Goal: Information Seeking & Learning: Find specific fact

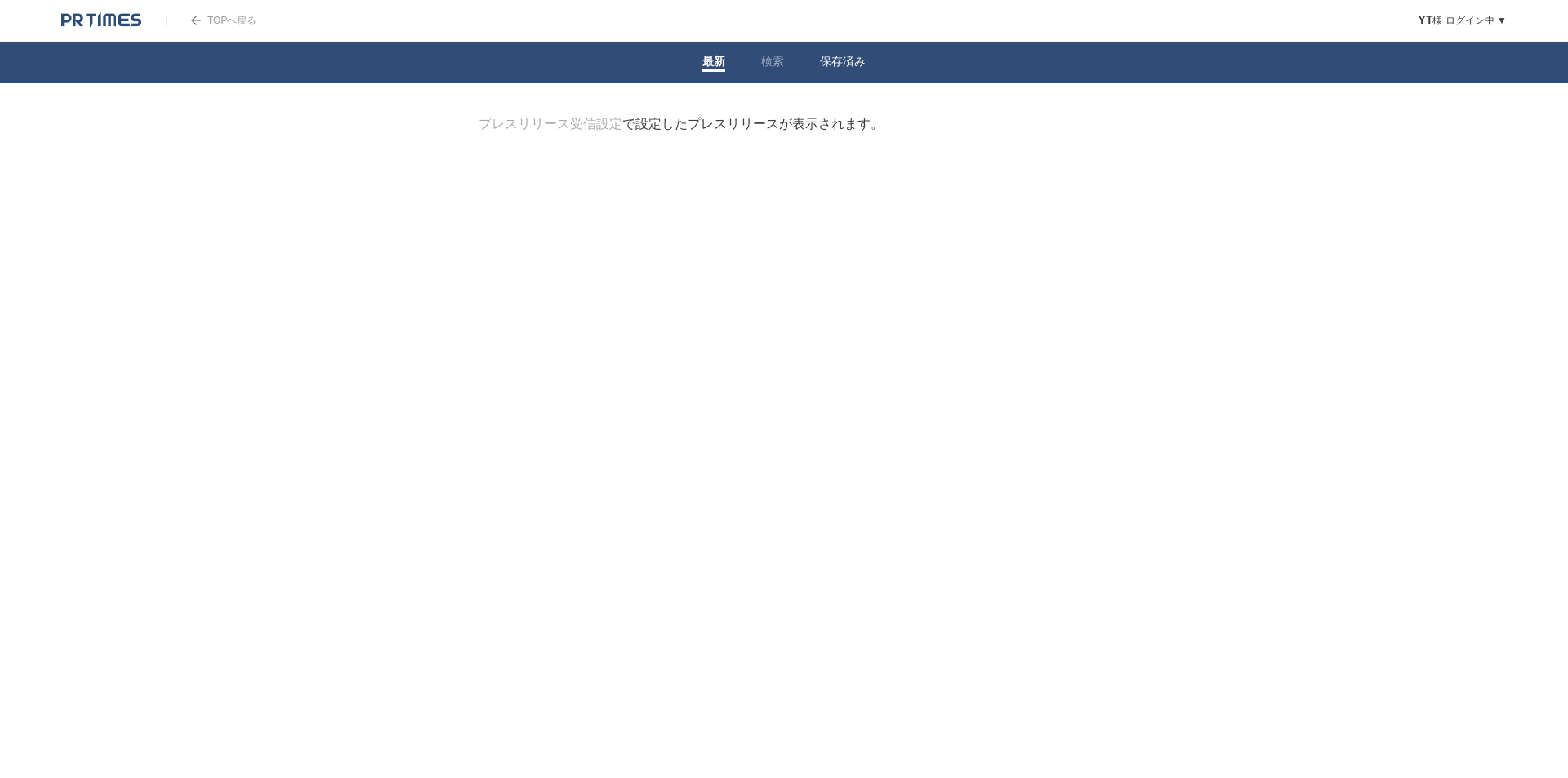
click at [854, 65] on link "保存済み" at bounding box center [843, 63] width 46 height 17
click at [763, 67] on link "検索" at bounding box center [772, 63] width 23 height 17
click at [678, 116] on form "検索ワードを入力" at bounding box center [784, 116] width 611 height 0
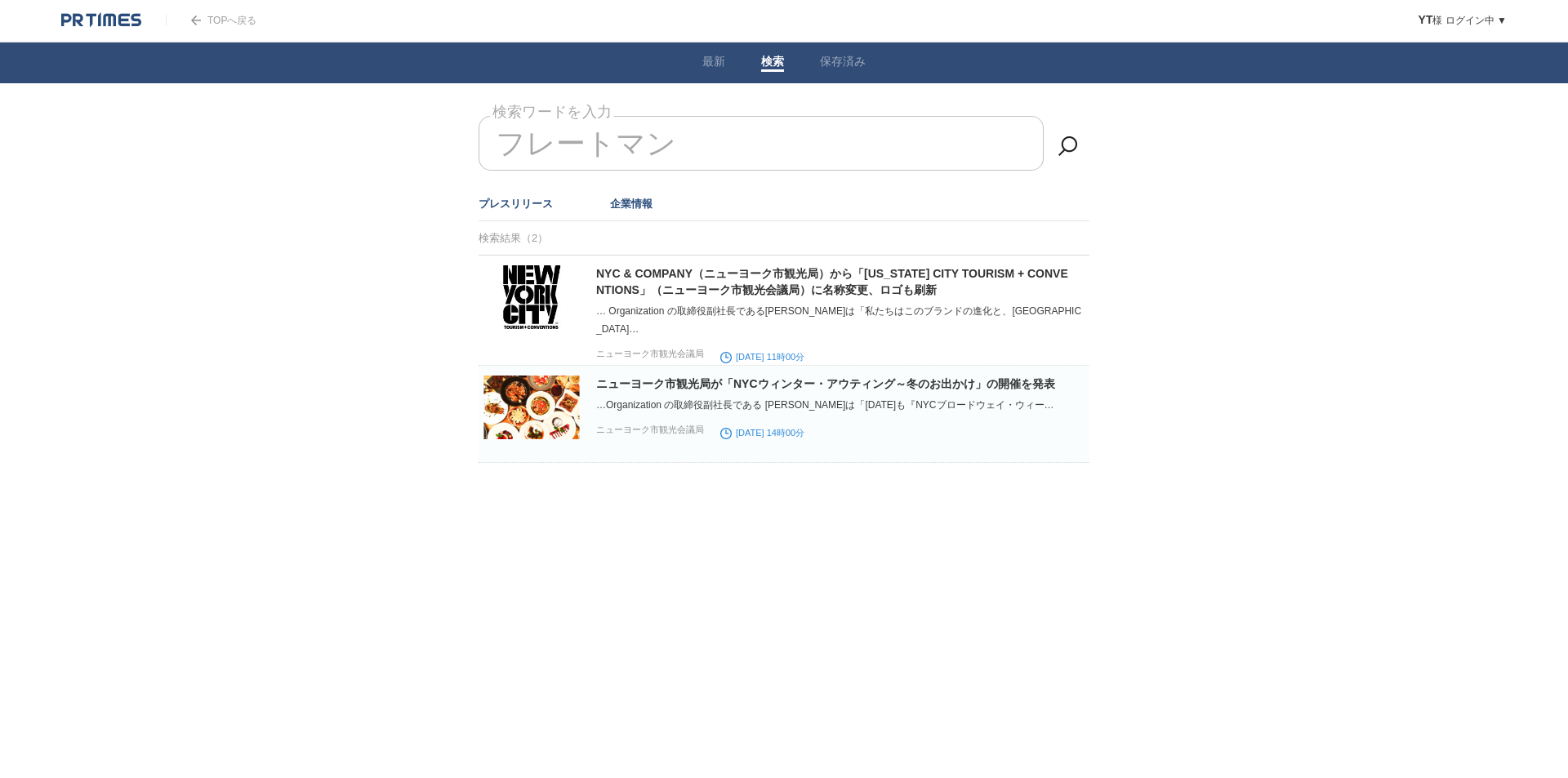
click at [624, 198] on link "企業情報" at bounding box center [630, 204] width 42 height 12
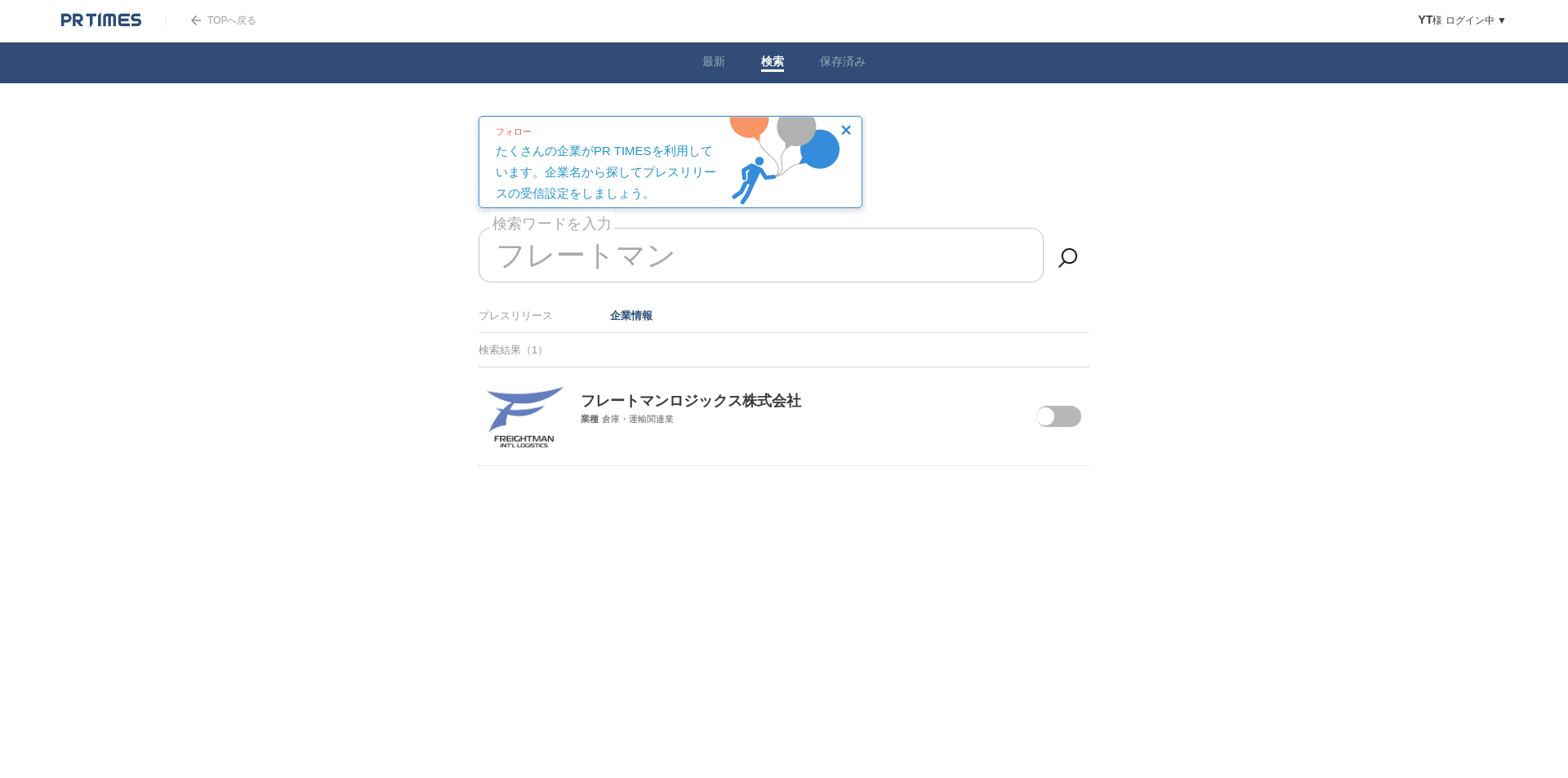
click at [1058, 414] on span at bounding box center [1047, 427] width 69 height 42
click at [0, 0] on input "checkbox" at bounding box center [0, 0] width 0 height 0
click at [897, 510] on div at bounding box center [784, 507] width 662 height 82
drag, startPoint x: 696, startPoint y: 244, endPoint x: 293, endPoint y: 244, distance: 403.0
click at [294, 244] on body "TOPへ戻る YT 様 ログイン中 ▼ プレスリリース受信設定 フォロー 除外リスト アカウント設定 閲覧履歴 退会手続き PR TIMESサイトへ戻る ログ…" at bounding box center [784, 273] width 1568 height 548
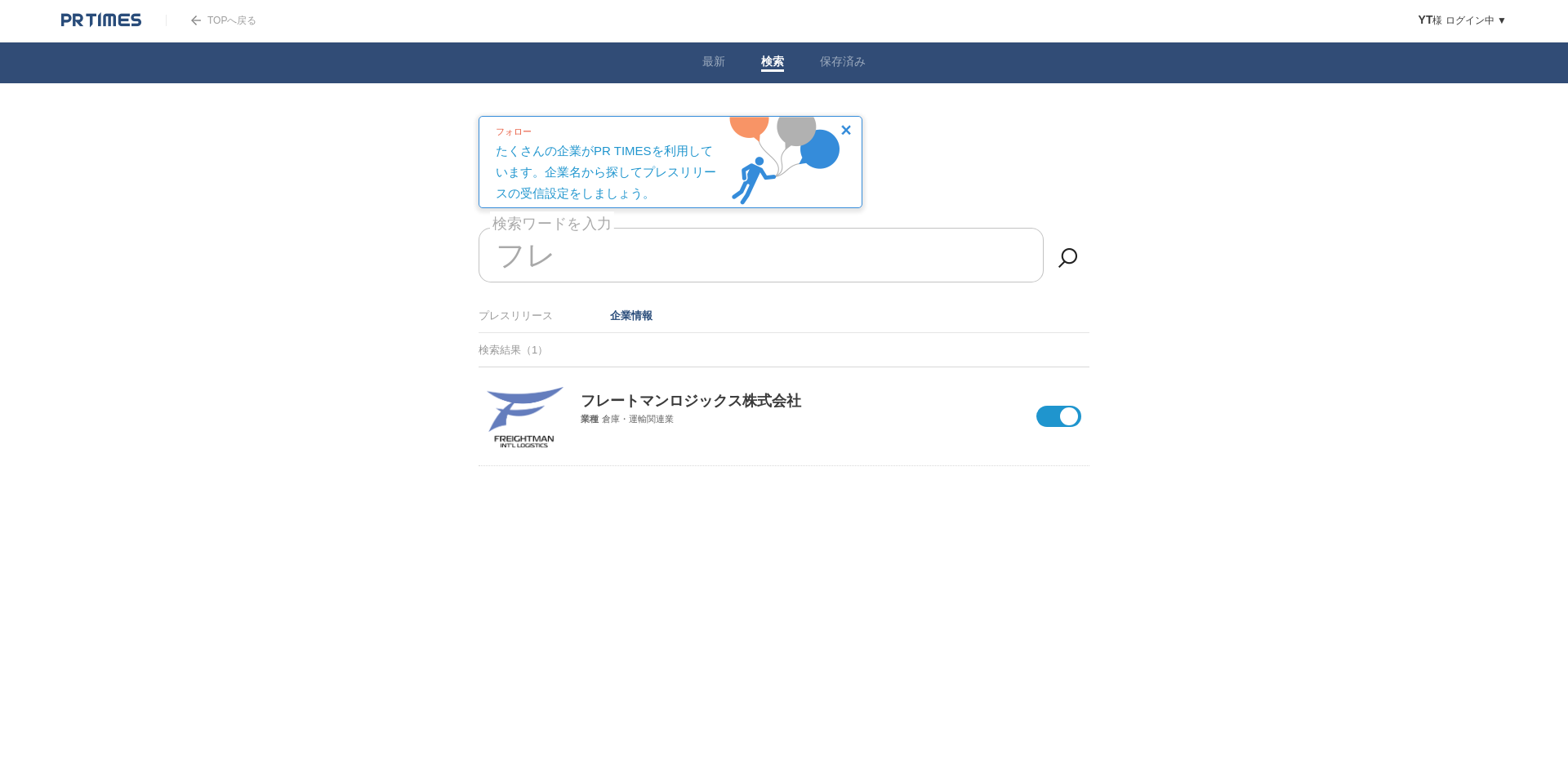
type input "フ"
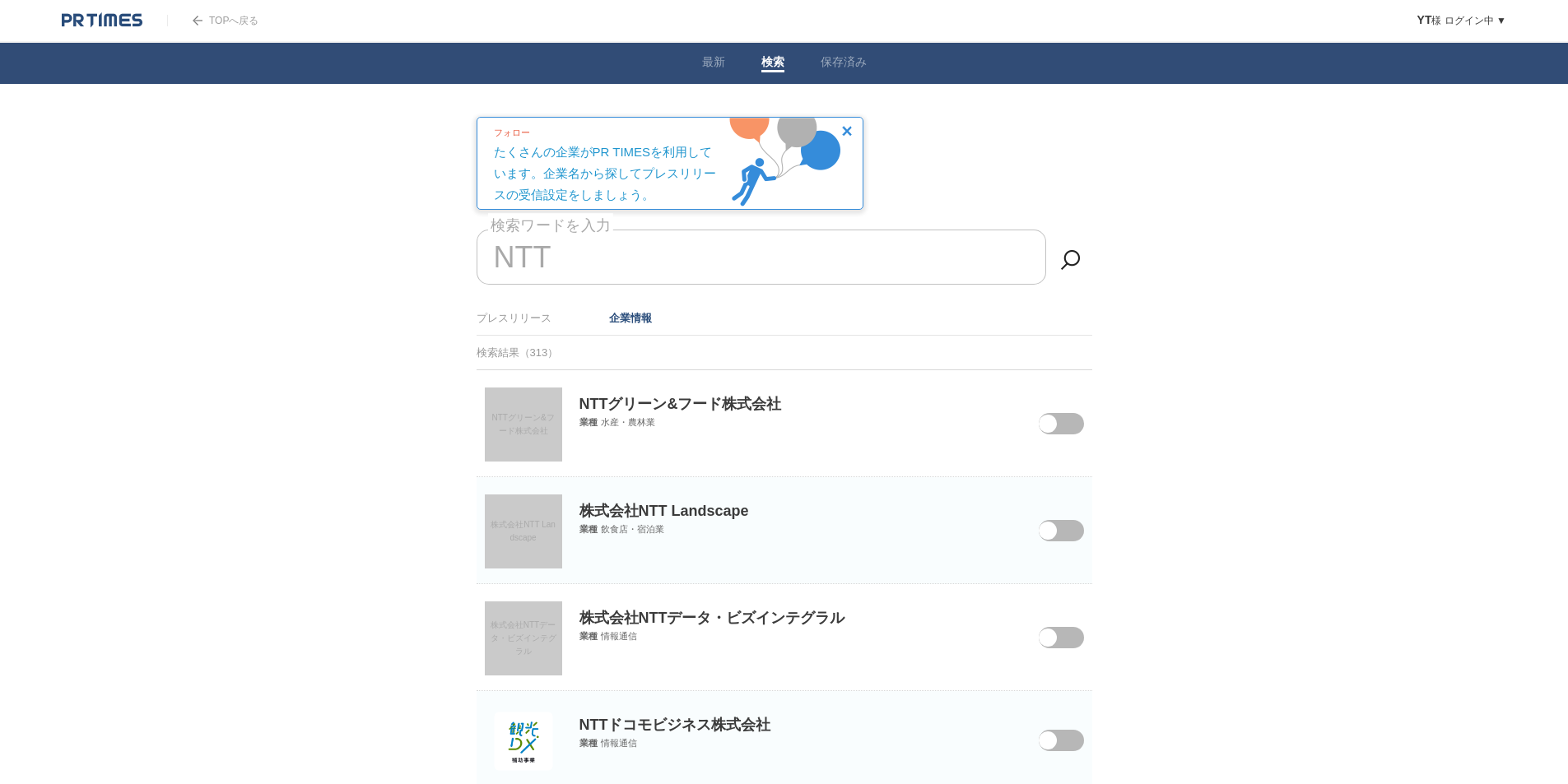
type input "NTT"
click at [188, 13] on div "TOPへ戻る" at bounding box center [212, 20] width 91 height 41
click at [191, 20] on link "TOPへ戻る" at bounding box center [212, 20] width 91 height 11
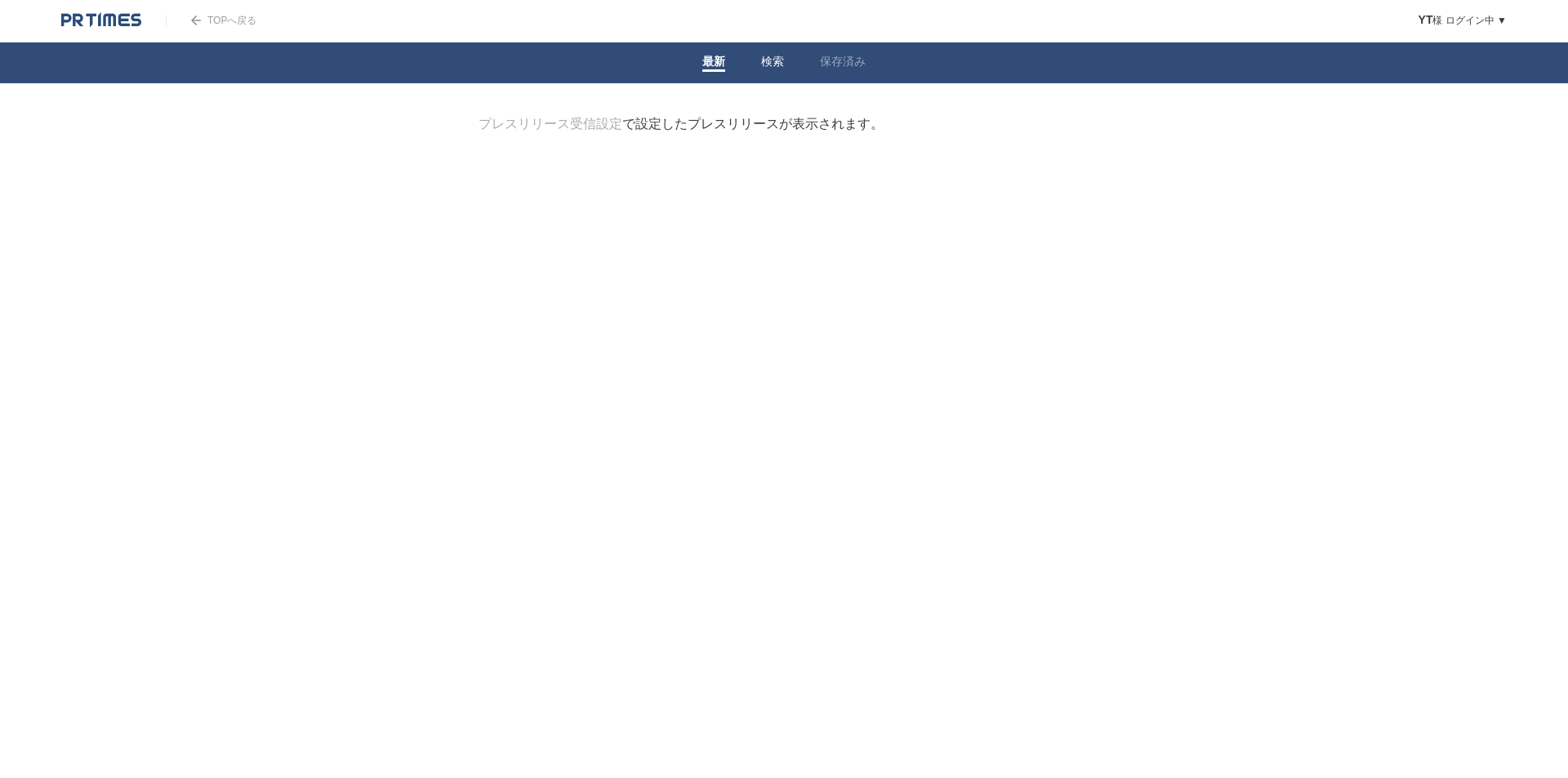
click at [777, 57] on link "検索" at bounding box center [772, 63] width 23 height 17
click at [844, 58] on link "保存済み" at bounding box center [843, 63] width 46 height 17
click at [774, 60] on link "検索" at bounding box center [772, 63] width 23 height 17
click at [649, 204] on link "企業情報" at bounding box center [630, 204] width 42 height 12
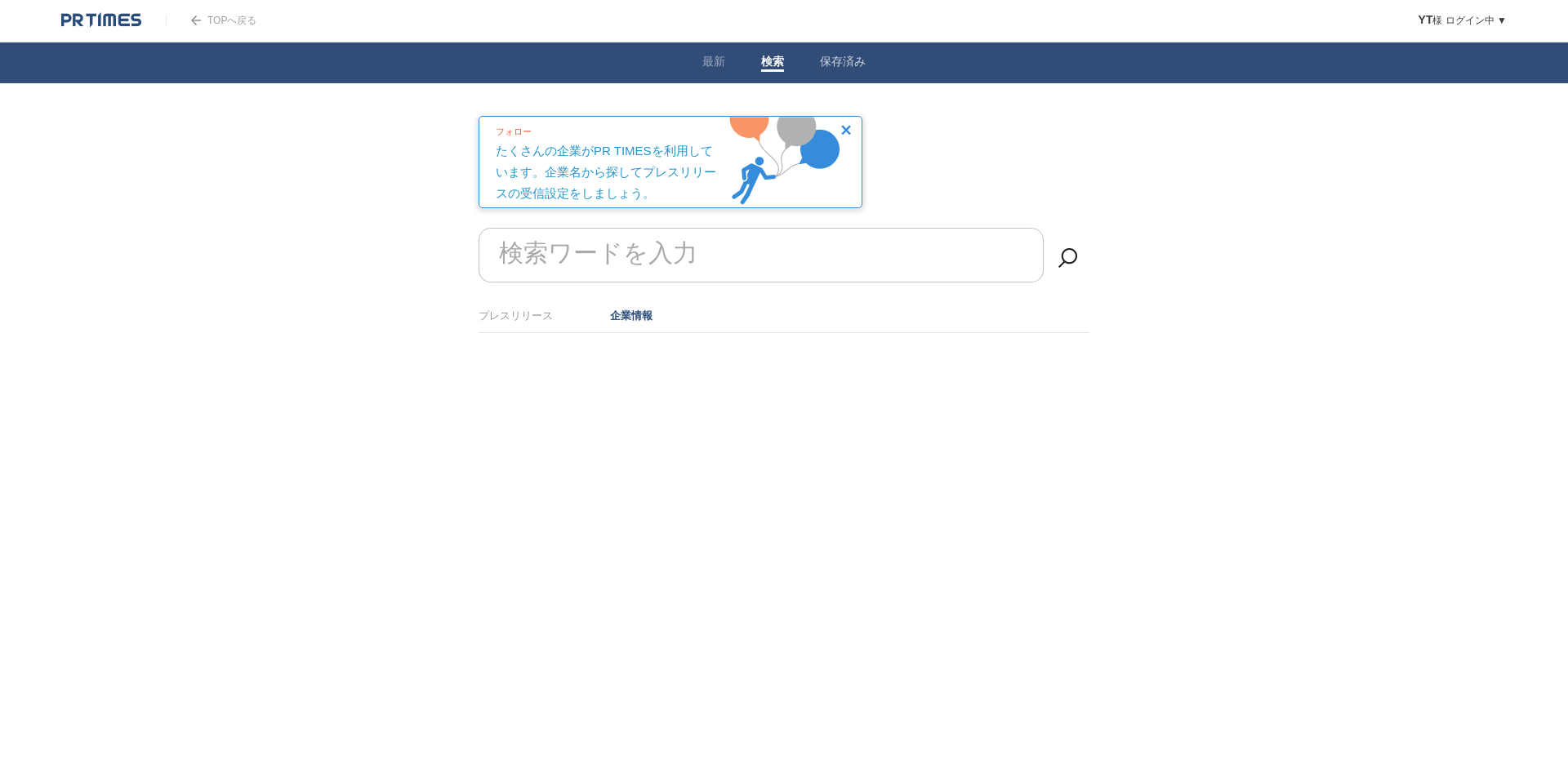
click at [839, 70] on span at bounding box center [843, 70] width 46 height 3
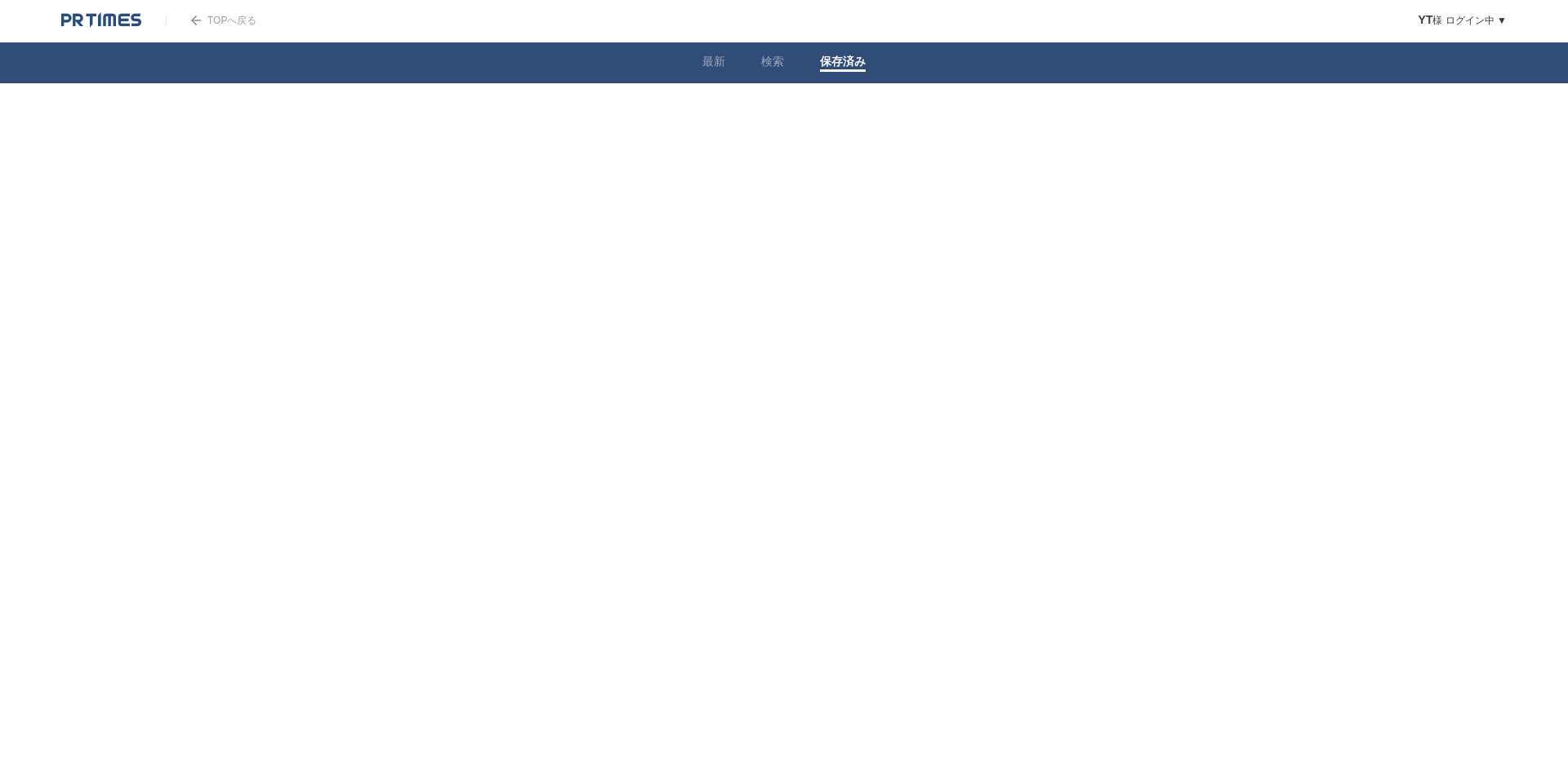
click at [839, 70] on link "保存済み" at bounding box center [843, 63] width 46 height 17
click at [776, 56] on link "検索" at bounding box center [772, 63] width 23 height 17
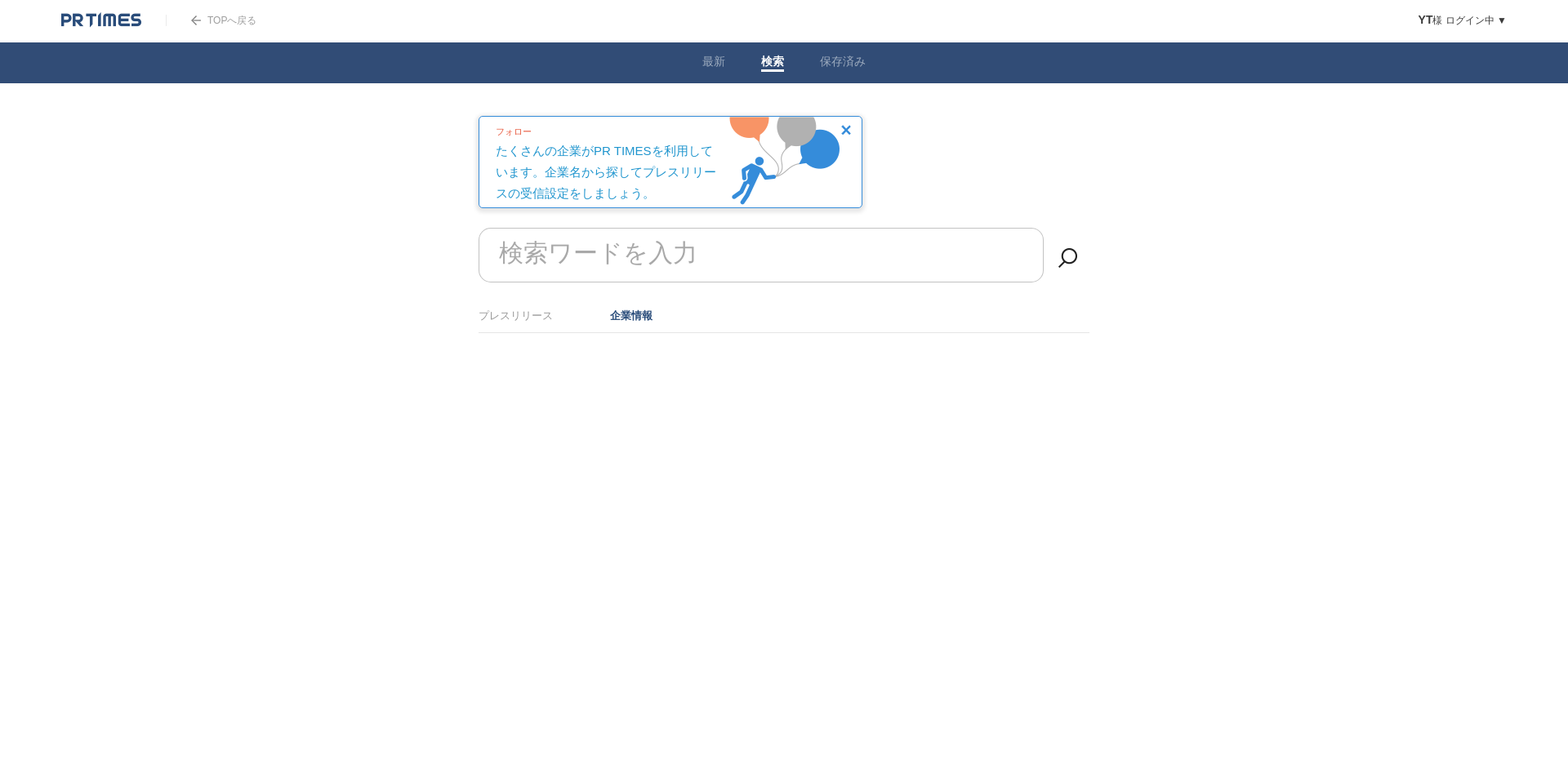
click at [666, 228] on form "検索ワードを入力" at bounding box center [784, 228] width 611 height 0
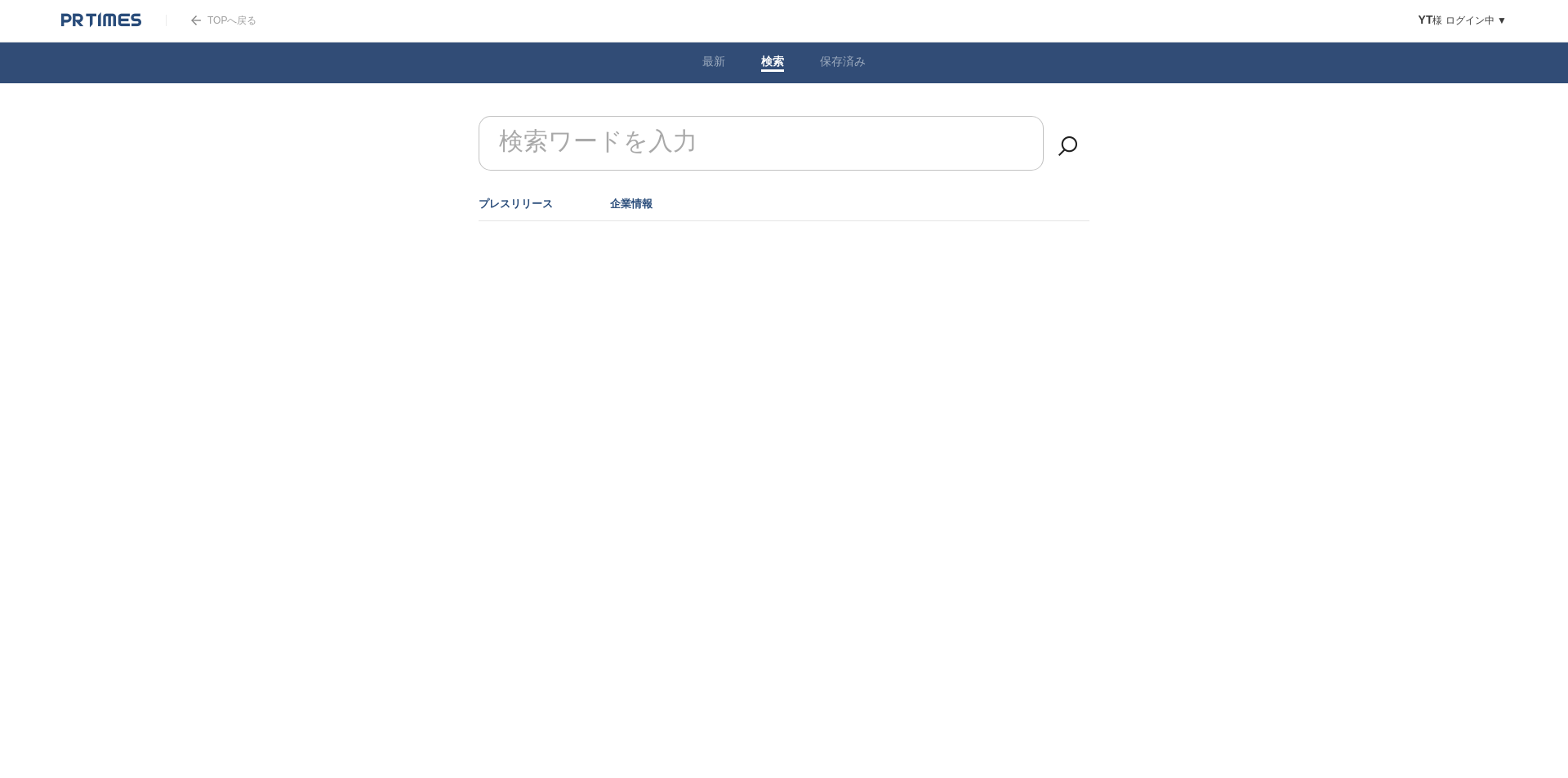
click at [628, 202] on link "企業情報" at bounding box center [630, 204] width 42 height 12
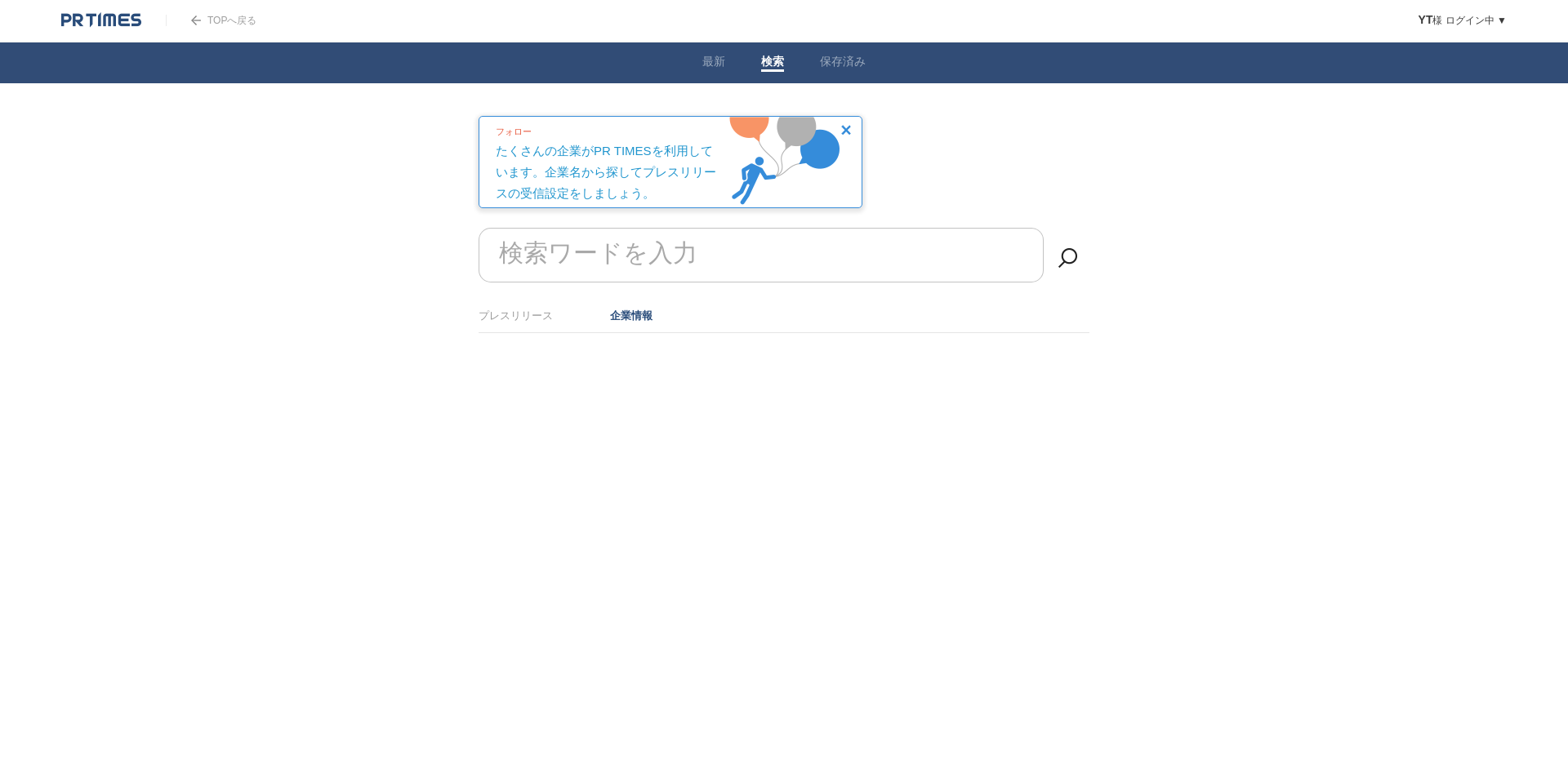
click at [622, 228] on form "検索ワードを入力" at bounding box center [784, 228] width 611 height 0
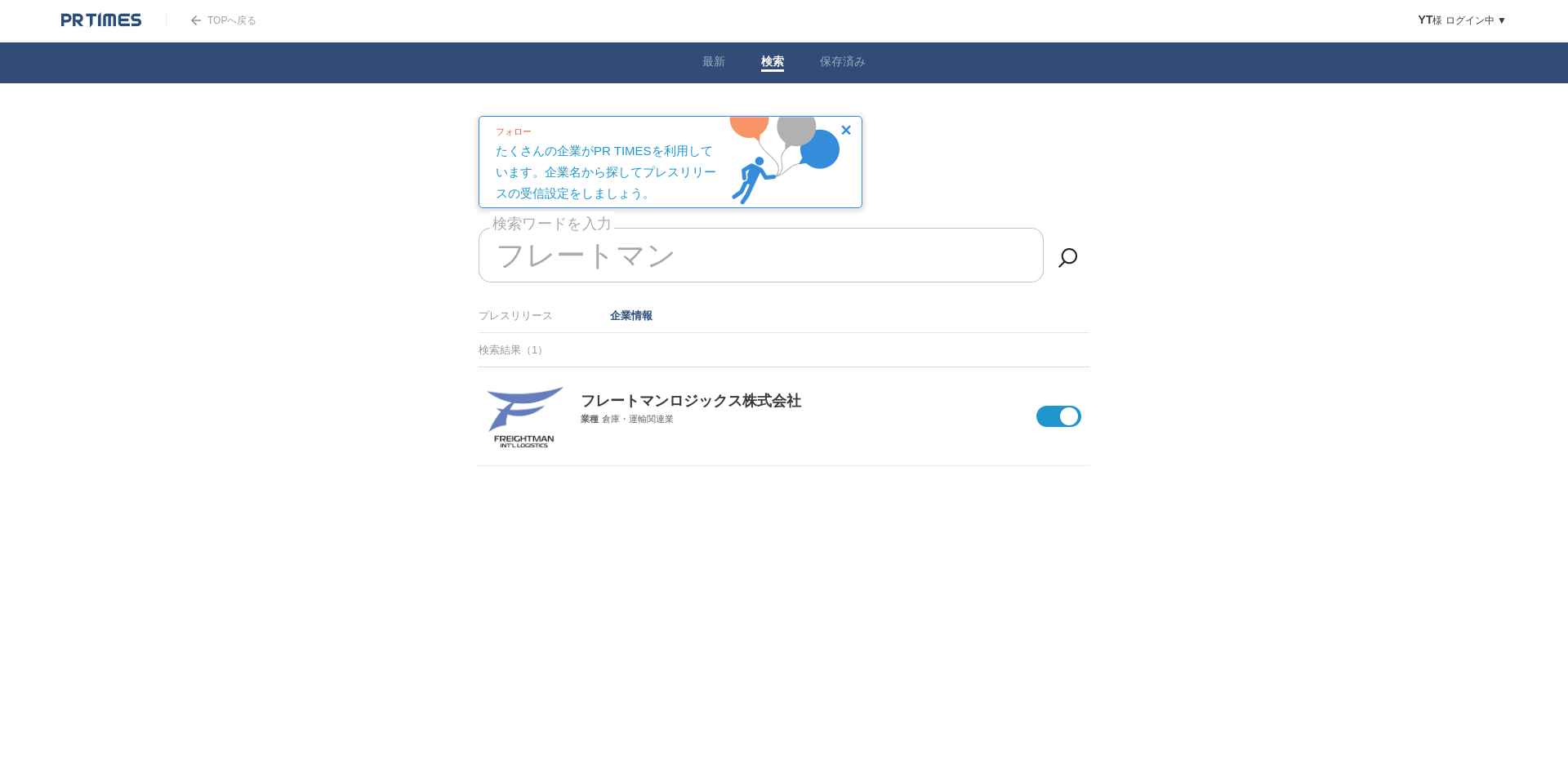
type input "フレートマン"
